Goal: Task Accomplishment & Management: Manage account settings

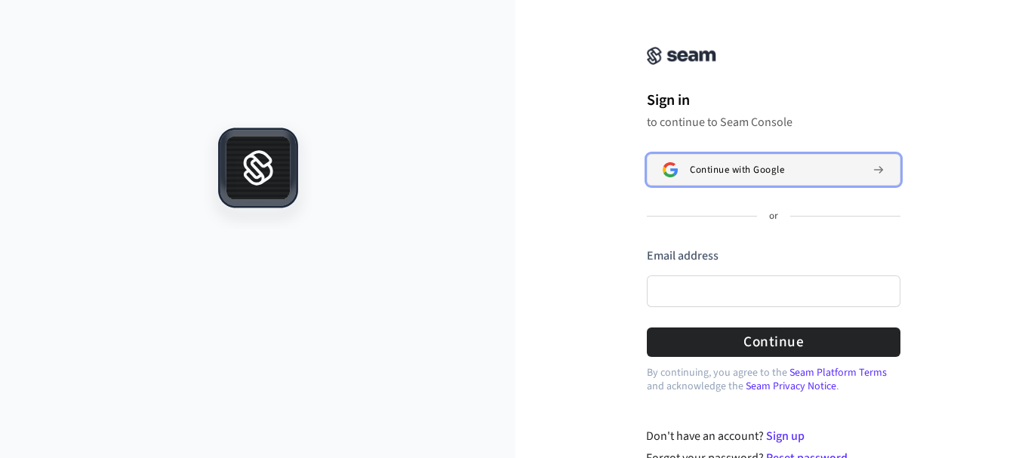
click at [788, 167] on div "Continue with Google" at bounding box center [775, 170] width 171 height 12
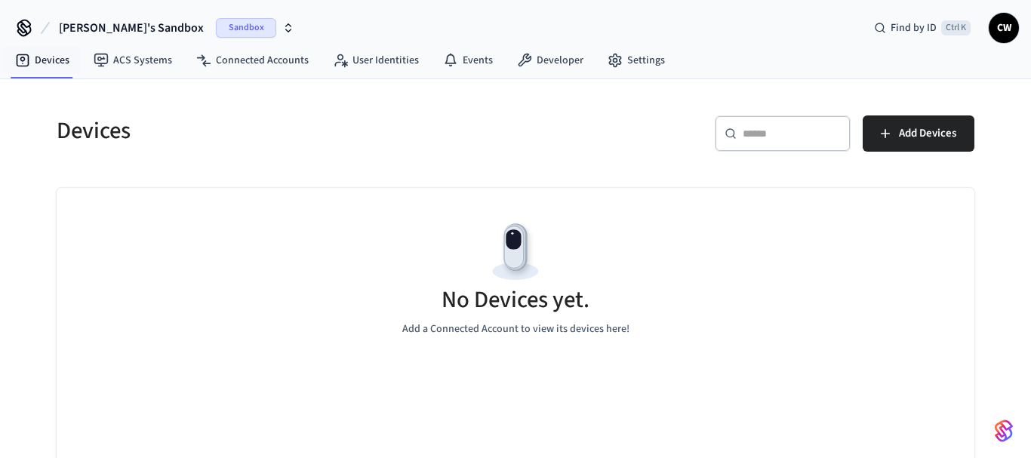
click at [19, 25] on icon at bounding box center [24, 28] width 24 height 24
click at [119, 72] on link "ACS Systems" at bounding box center [133, 60] width 103 height 27
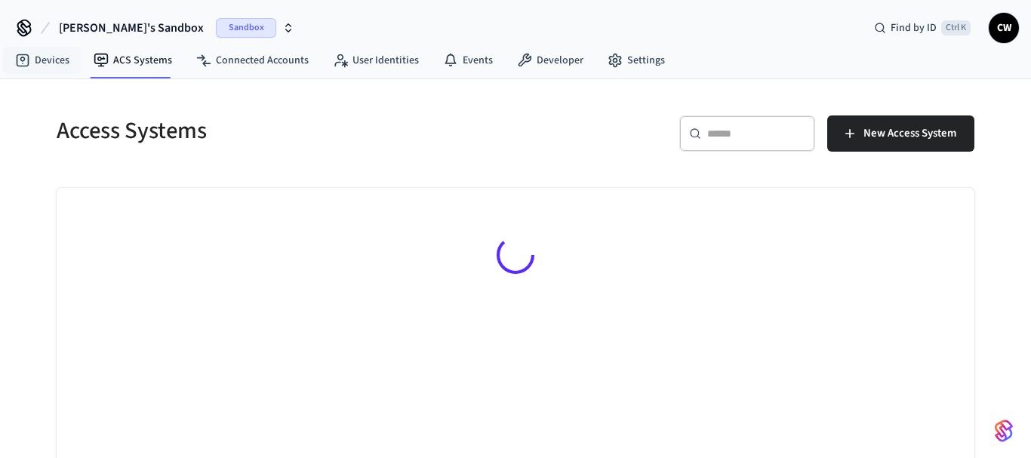
click at [37, 35] on icon at bounding box center [45, 28] width 18 height 18
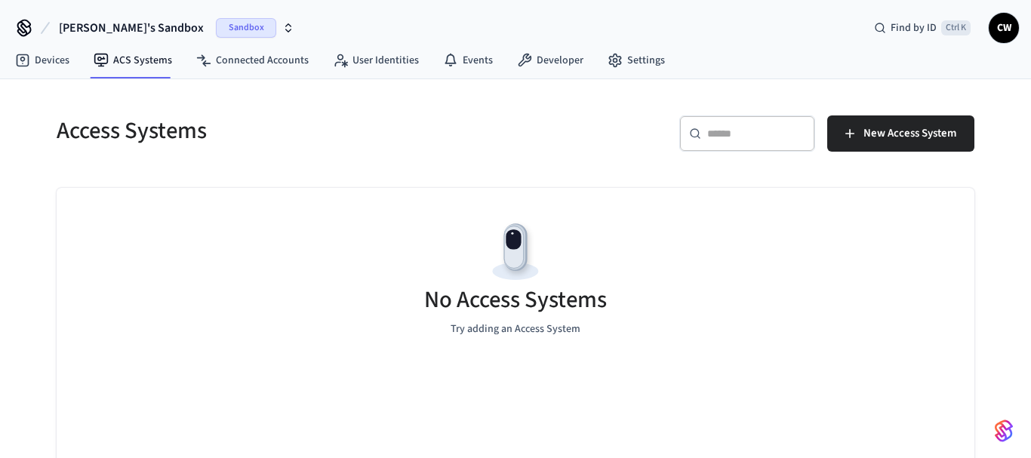
click at [234, 20] on span "Sandbox" at bounding box center [246, 28] width 60 height 20
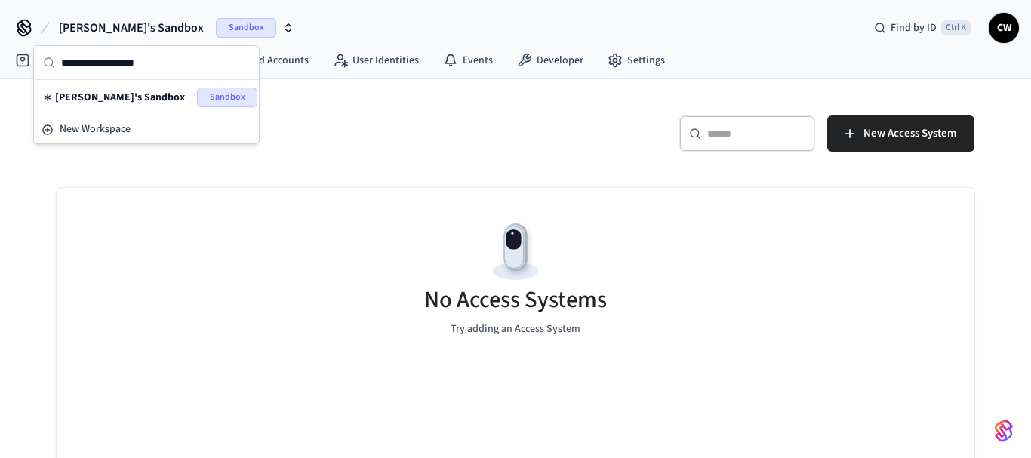
click at [1012, 26] on span "CW" at bounding box center [1003, 27] width 27 height 27
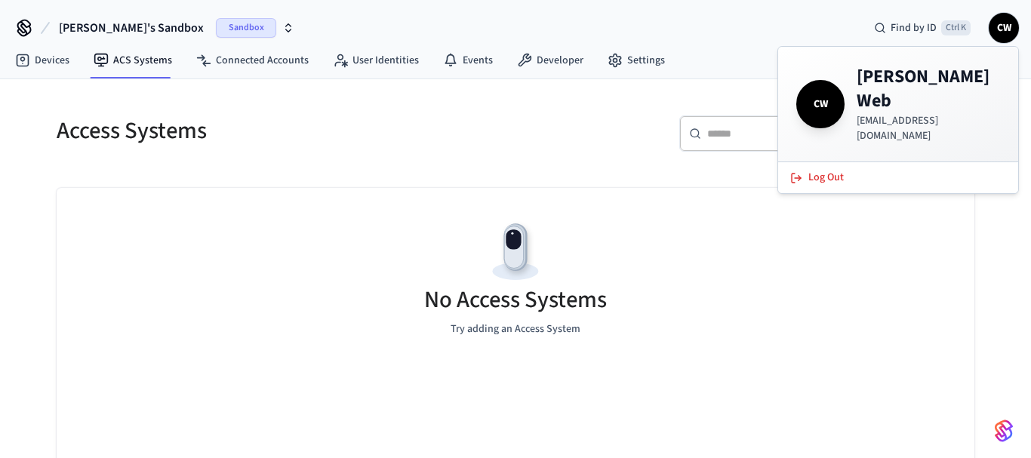
scroll to position [51, 0]
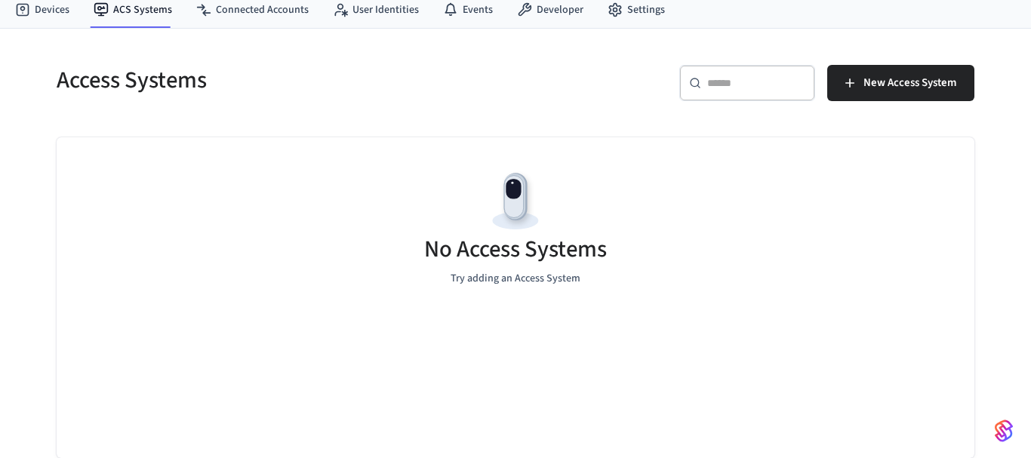
click at [1005, 422] on img "button" at bounding box center [1004, 431] width 18 height 24
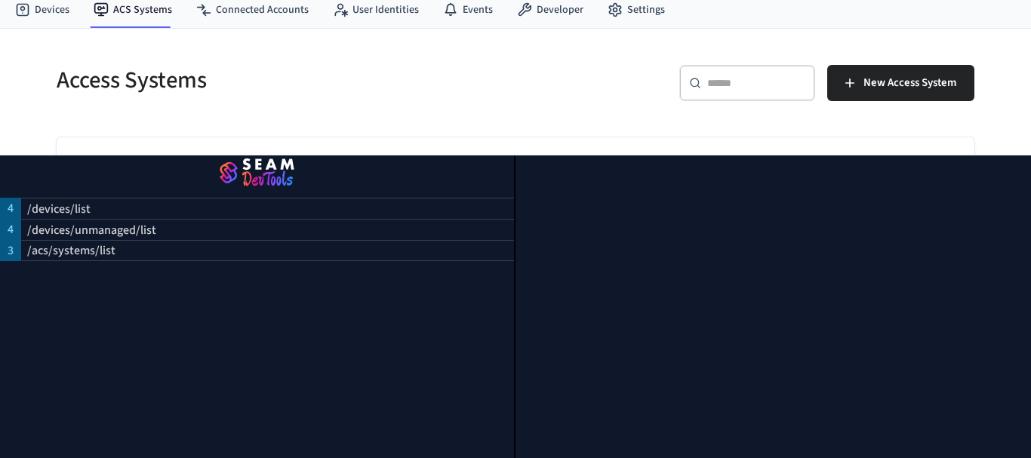
scroll to position [0, 0]
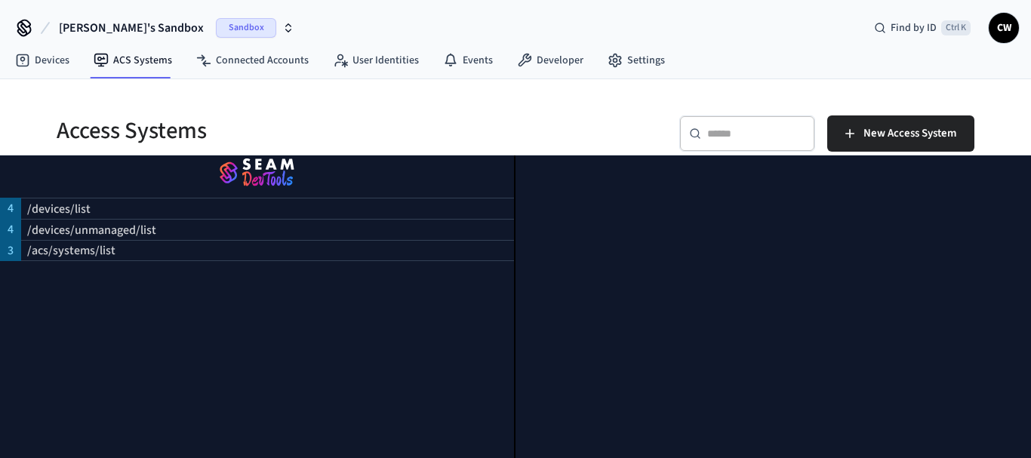
click at [128, 31] on span "Chadinny's Sandbox" at bounding box center [131, 28] width 145 height 18
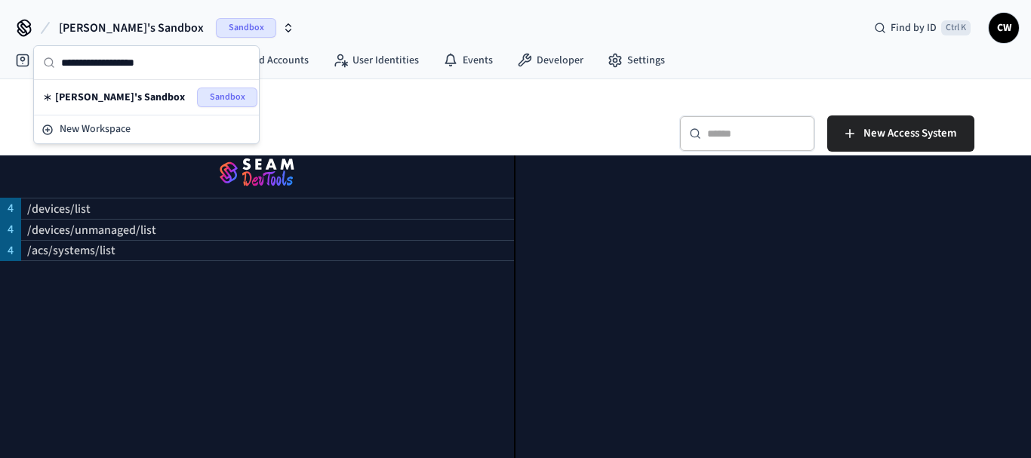
click at [24, 69] on div "Chadinny's Sandbox Sandbox New Workspace" at bounding box center [141, 94] width 235 height 99
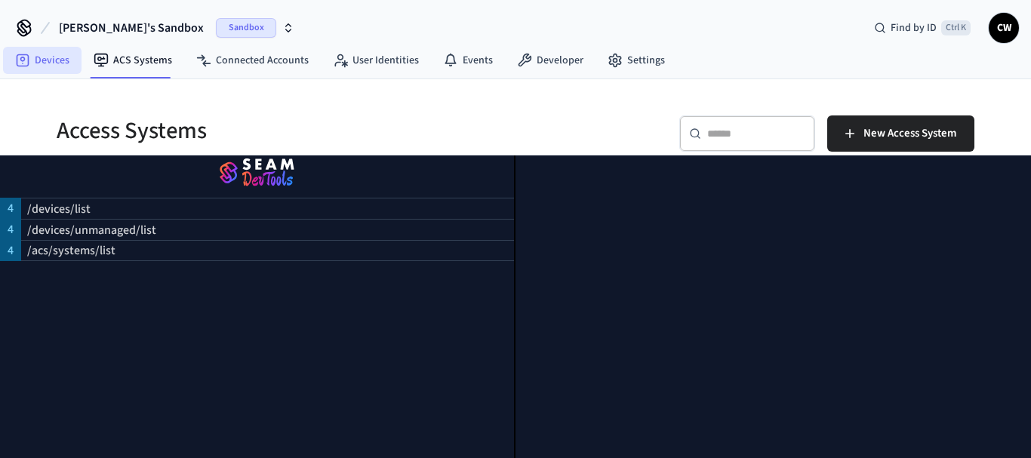
click at [23, 66] on icon at bounding box center [23, 60] width 13 height 13
